Goal: Navigation & Orientation: Find specific page/section

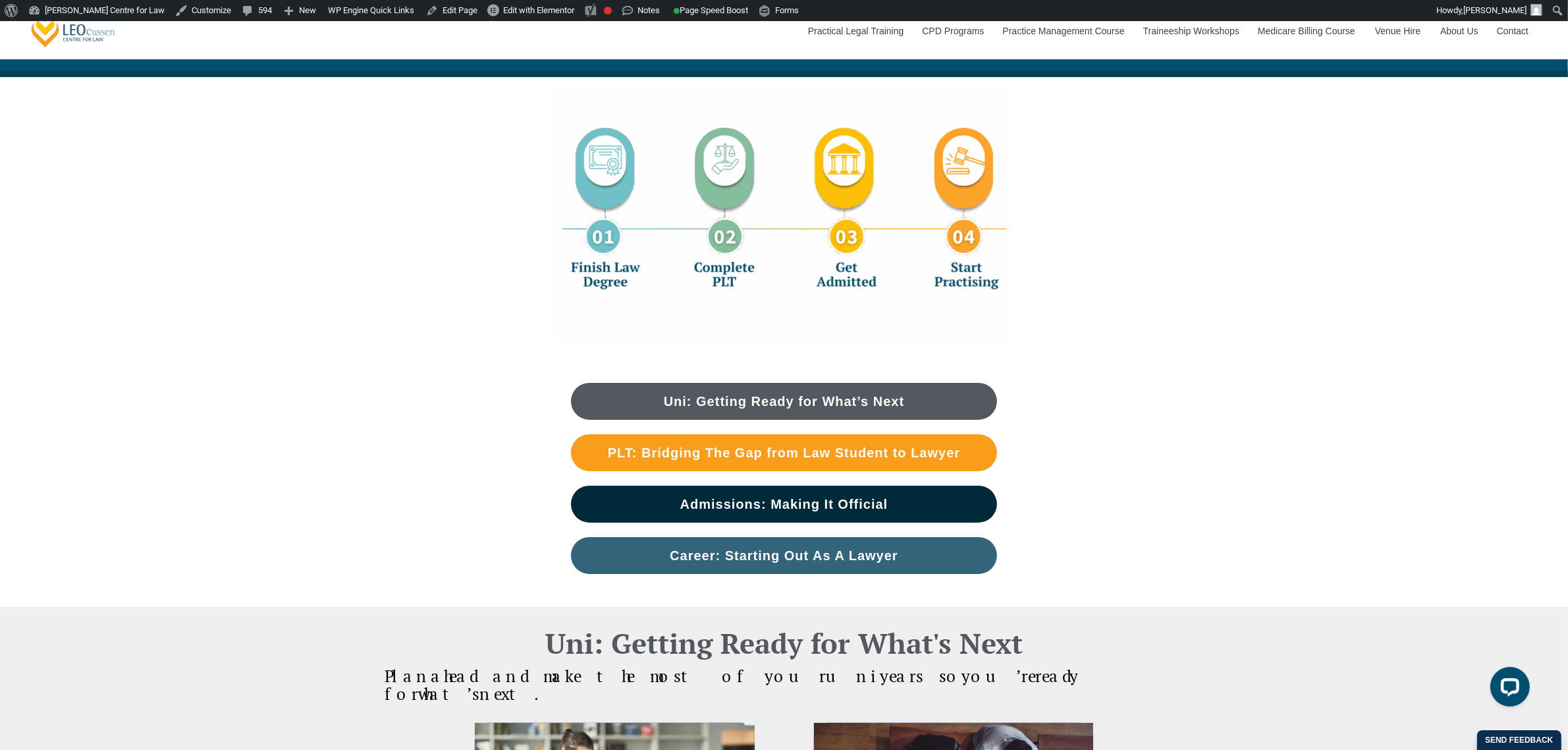
scroll to position [329, 0]
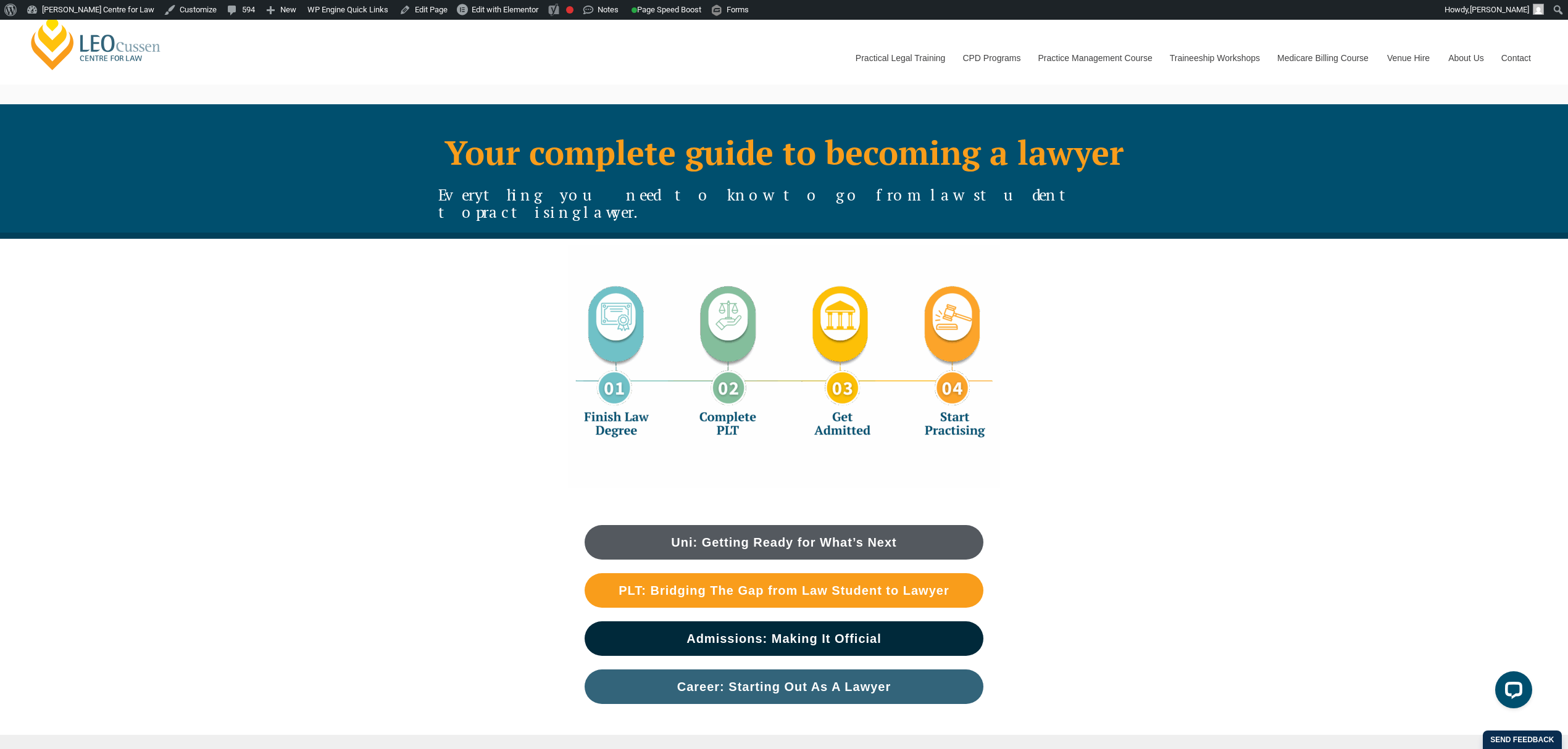
click at [1317, 386] on div at bounding box center [784, 366] width 1568 height 256
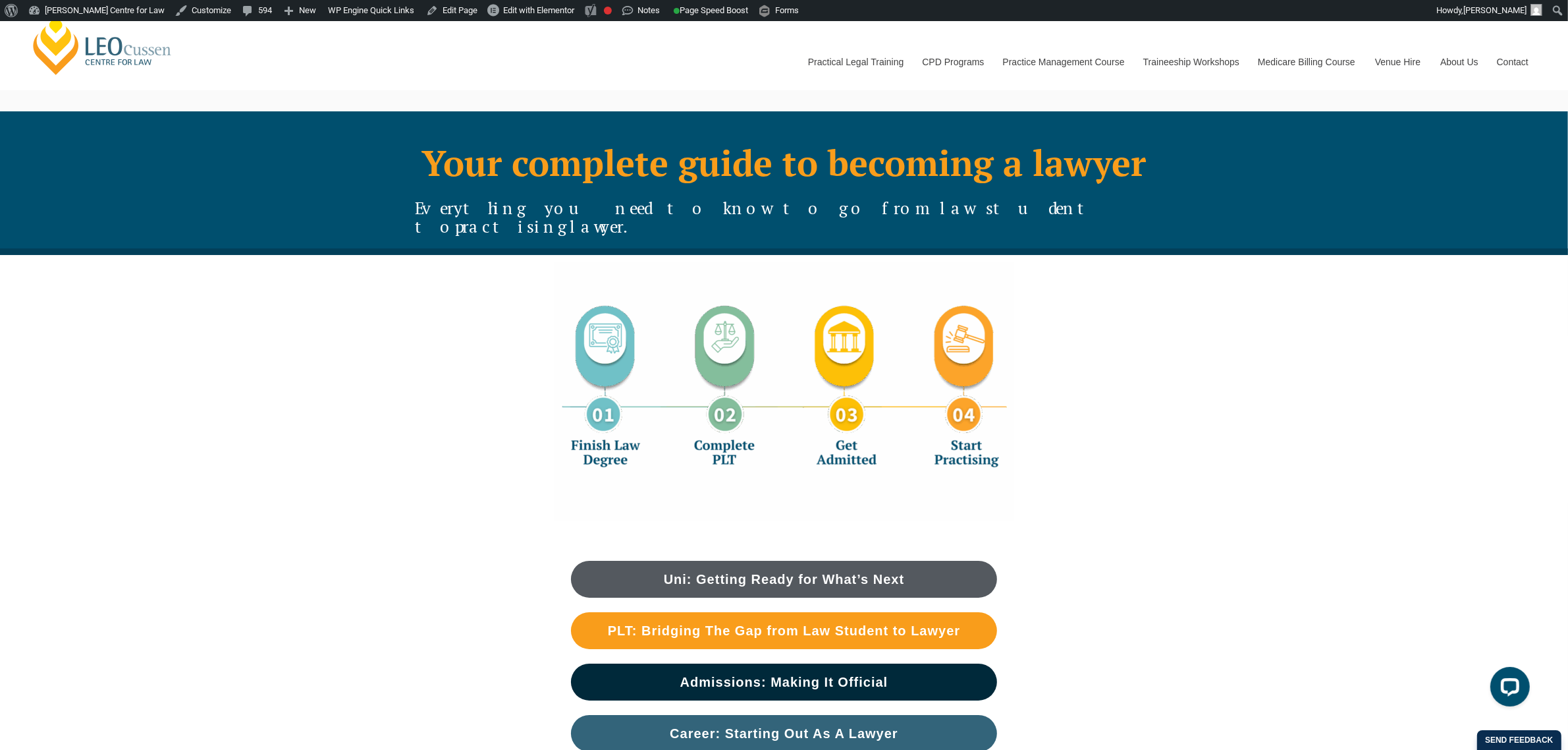
drag, startPoint x: 1197, startPoint y: 380, endPoint x: 1121, endPoint y: 354, distance: 80.3
click at [1121, 354] on div at bounding box center [784, 391] width 751 height 273
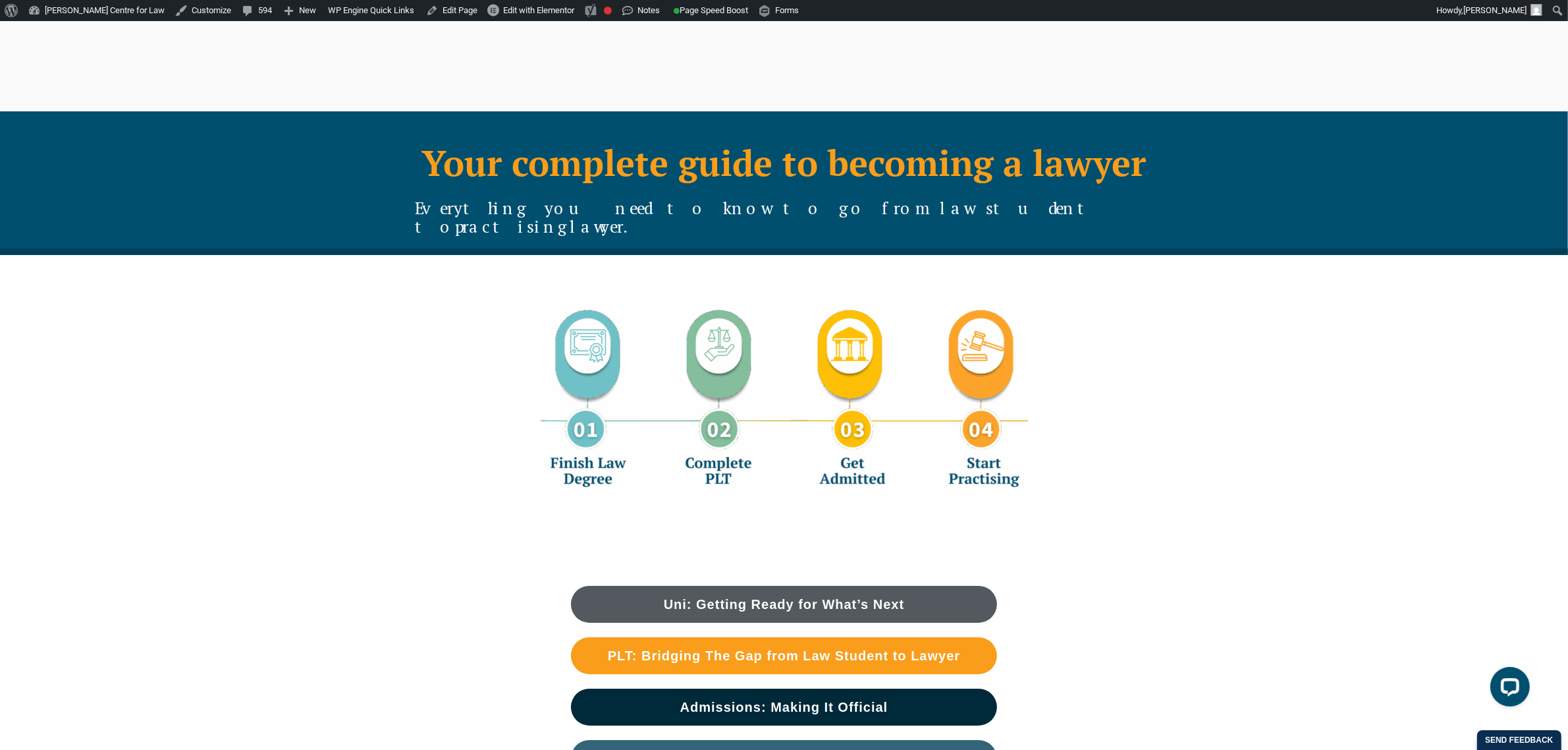
scroll to position [30, 0]
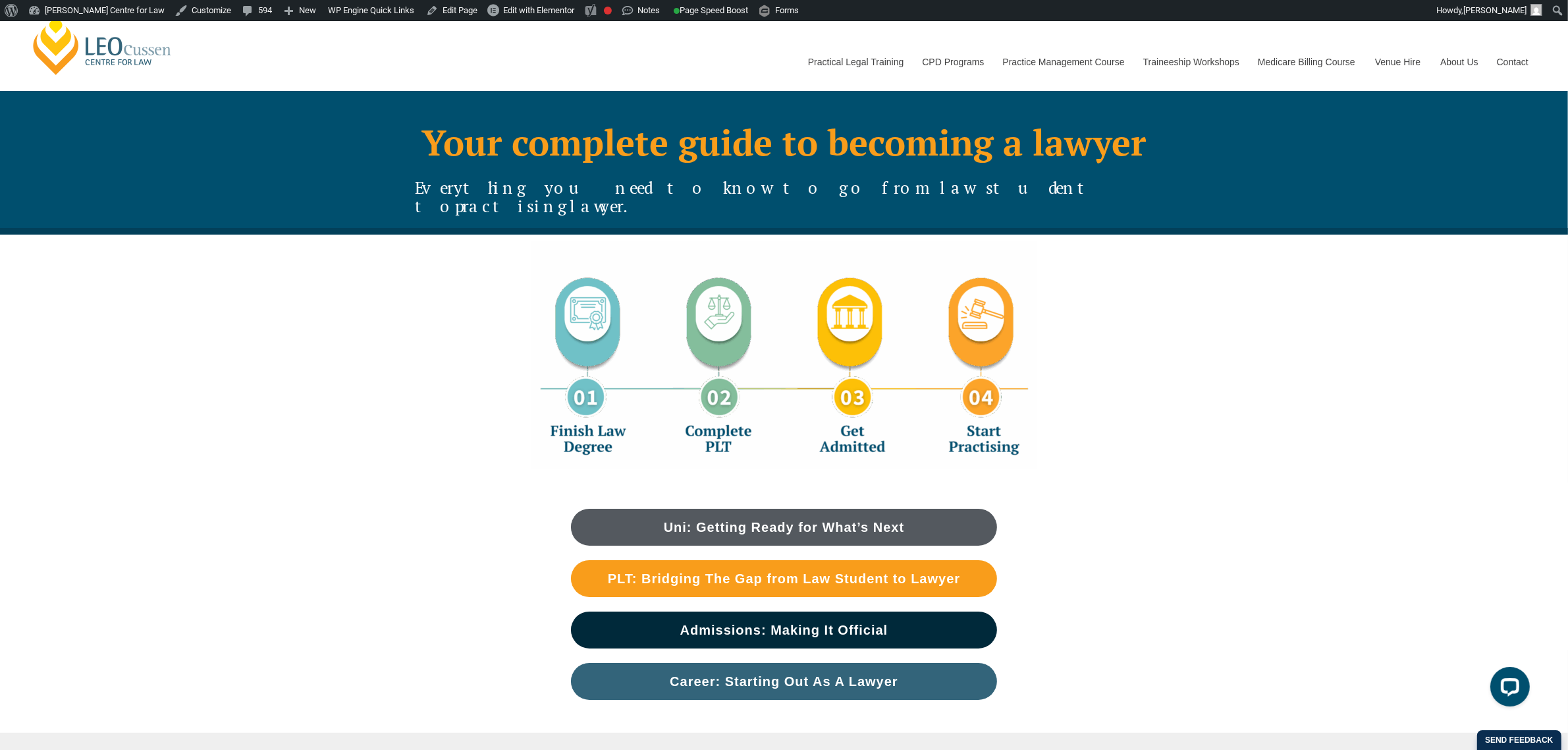
scroll to position [41, 0]
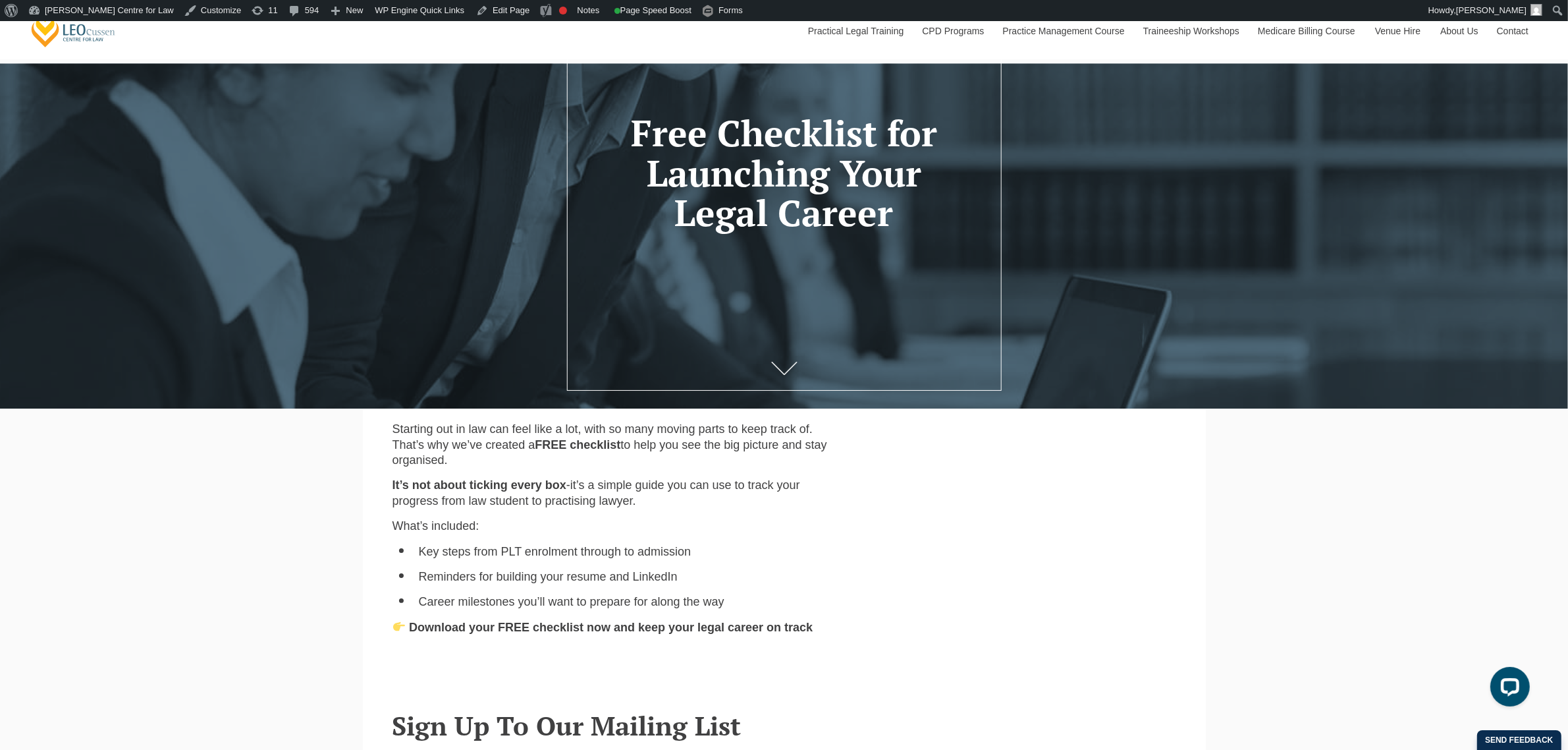
scroll to position [165, 0]
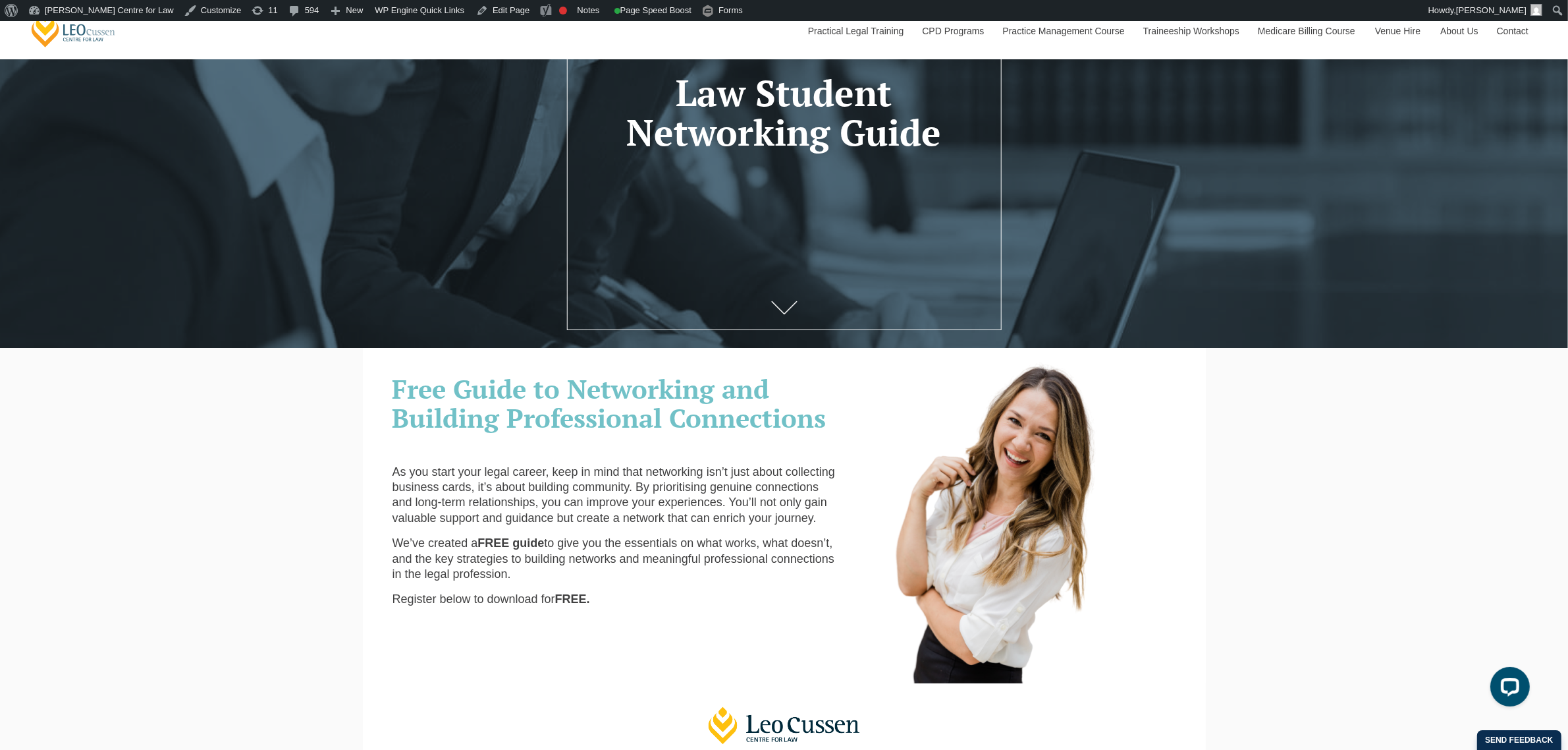
scroll to position [329, 0]
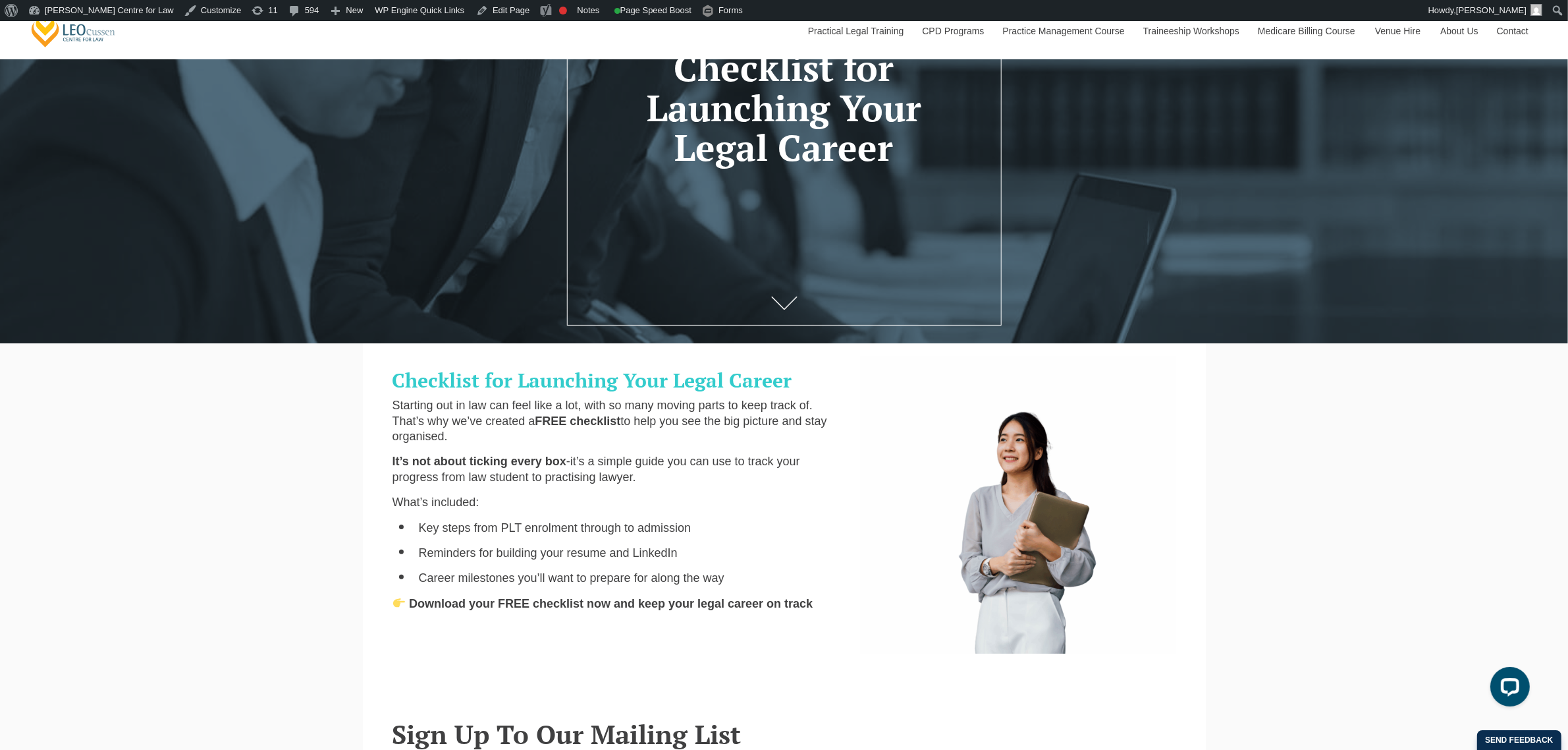
scroll to position [247, 0]
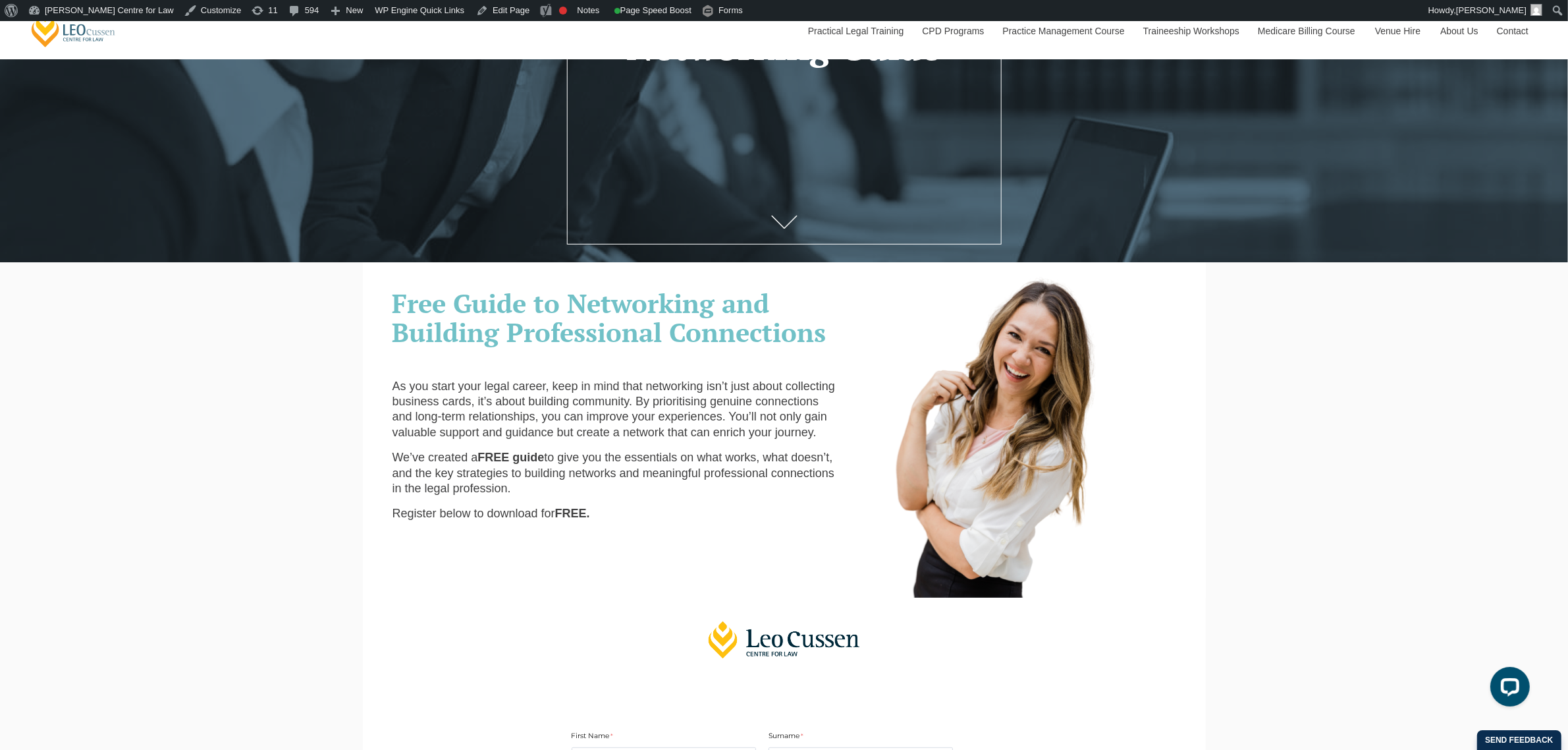
scroll to position [412, 0]
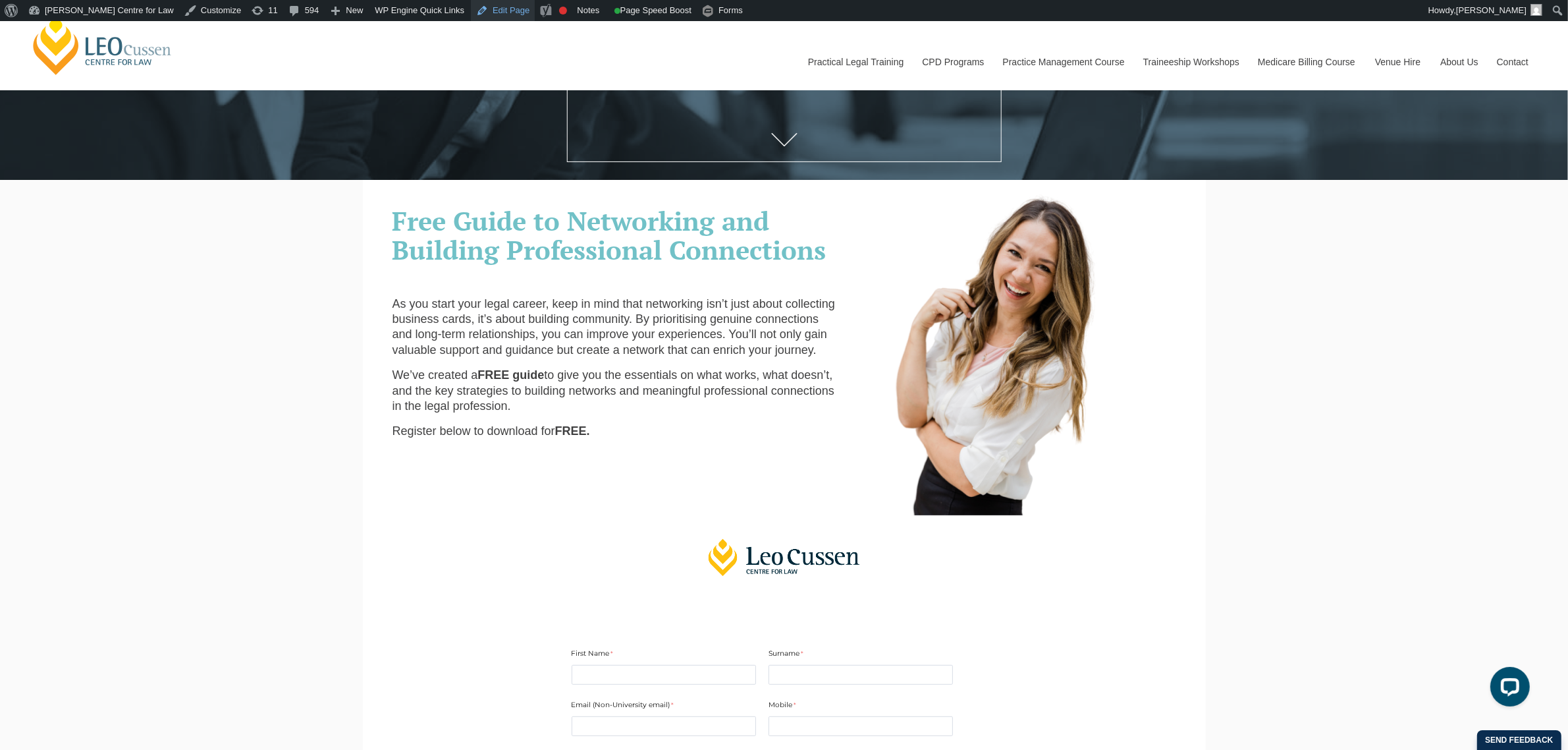
click at [471, 10] on link "Edit Page" at bounding box center [503, 10] width 64 height 21
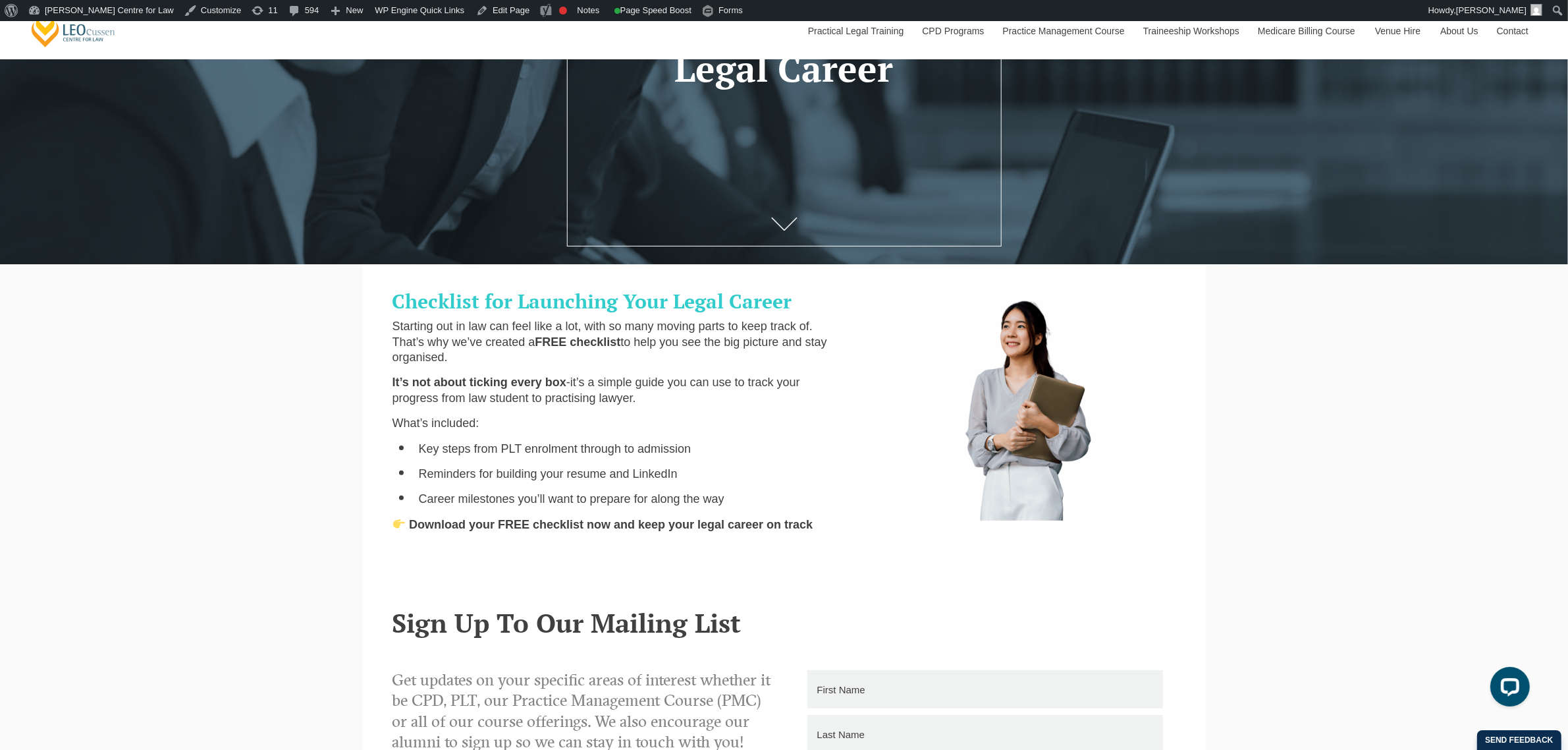
scroll to position [329, 0]
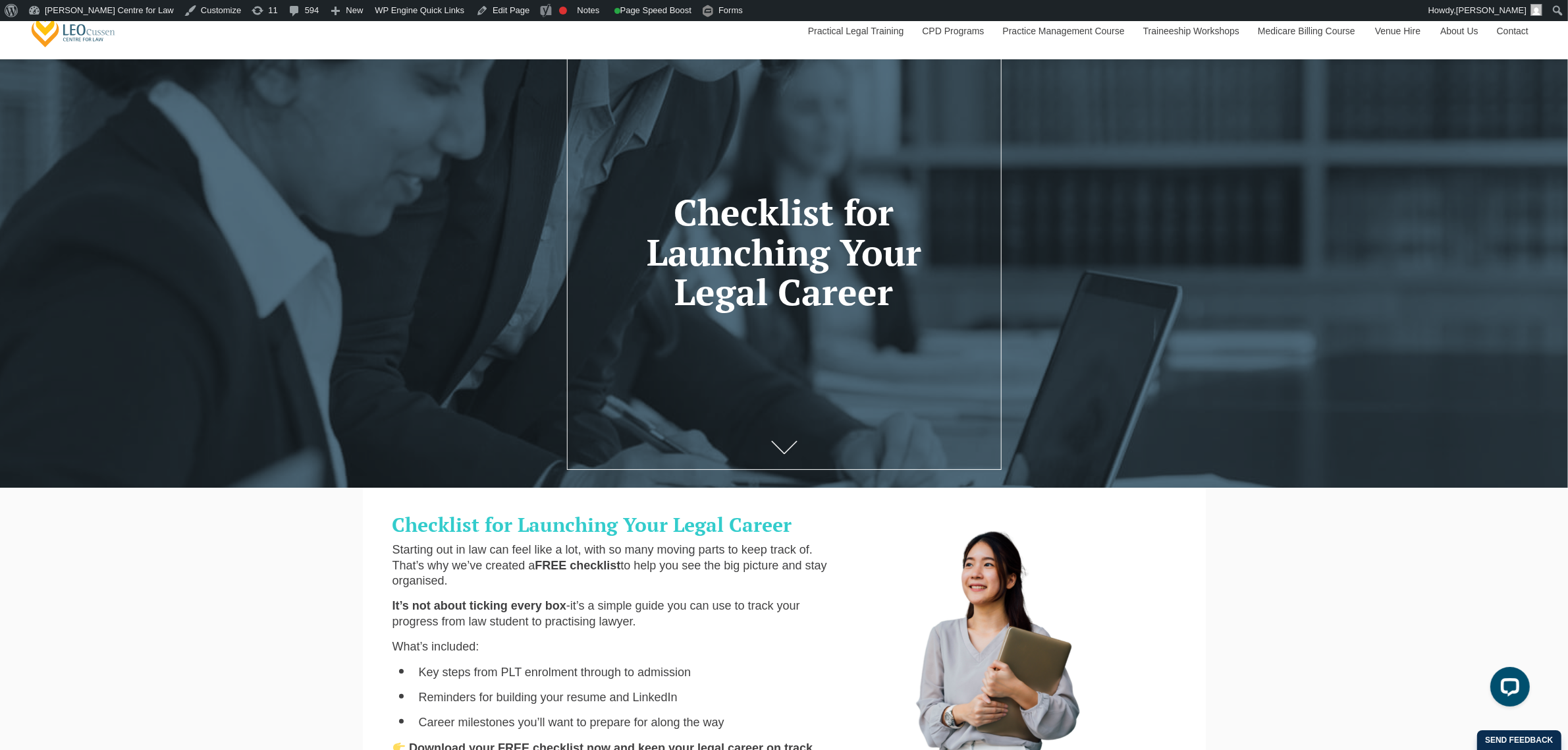
scroll to position [82, 0]
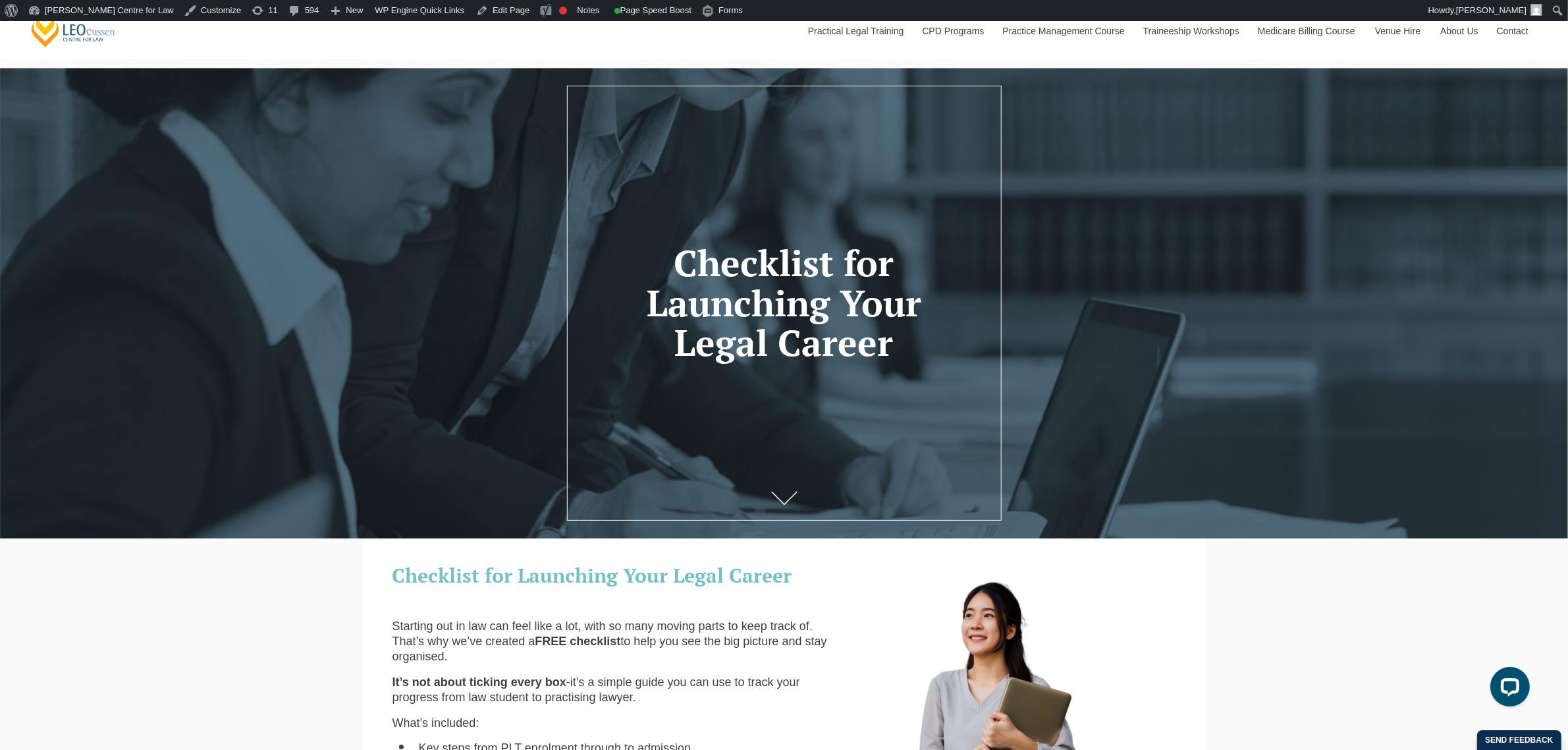
scroll to position [82, 0]
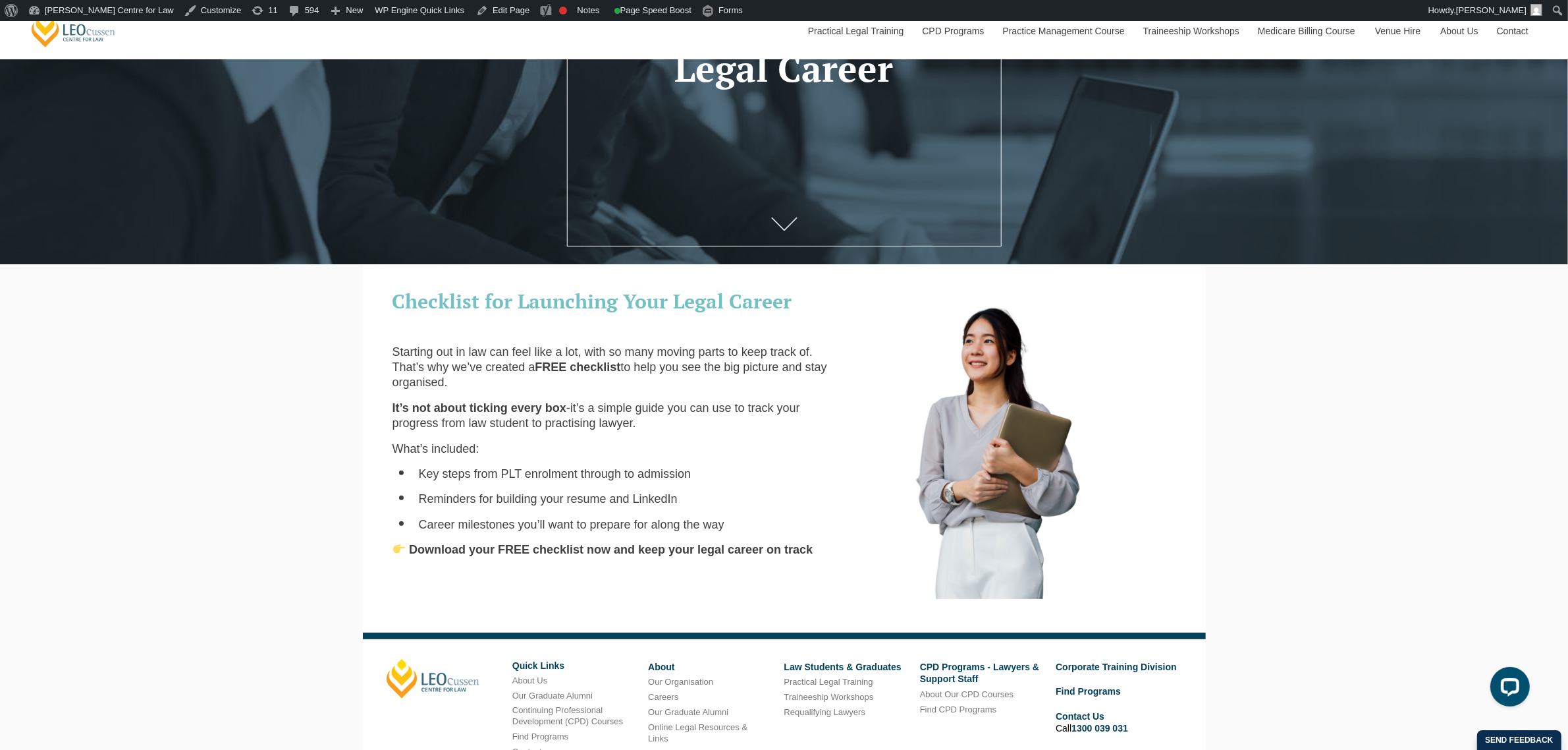
scroll to position [329, 0]
